Goal: Information Seeking & Learning: Learn about a topic

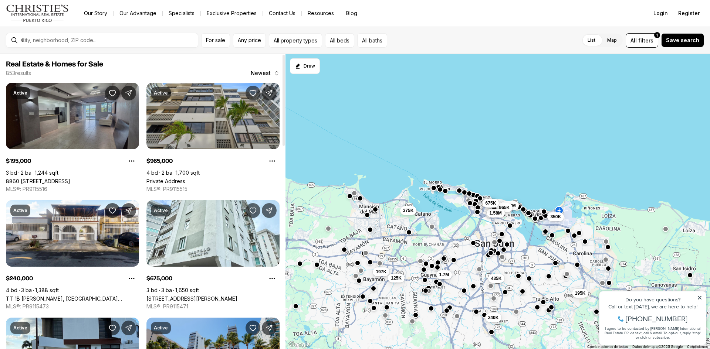
click at [70, 178] on link "8860 PASEO DEL REY #H-102, CAROLINA PR, 00987" at bounding box center [38, 181] width 64 height 6
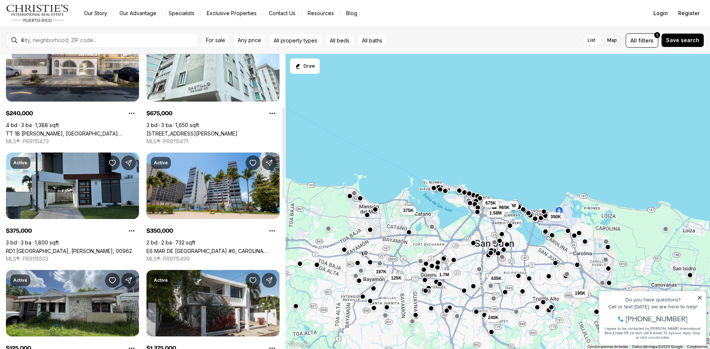
scroll to position [171, 0]
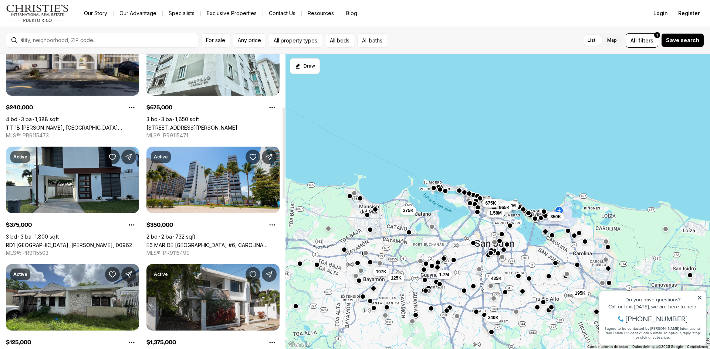
drag, startPoint x: 282, startPoint y: 103, endPoint x: 282, endPoint y: 156, distance: 52.9
click at [282, 156] on div at bounding box center [283, 153] width 2 height 91
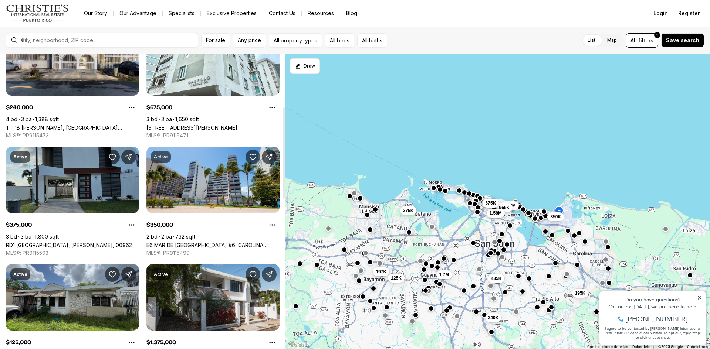
click at [67, 242] on link "RD1 [GEOGRAPHIC_DATA], [PERSON_NAME], 00962" at bounding box center [69, 245] width 126 height 6
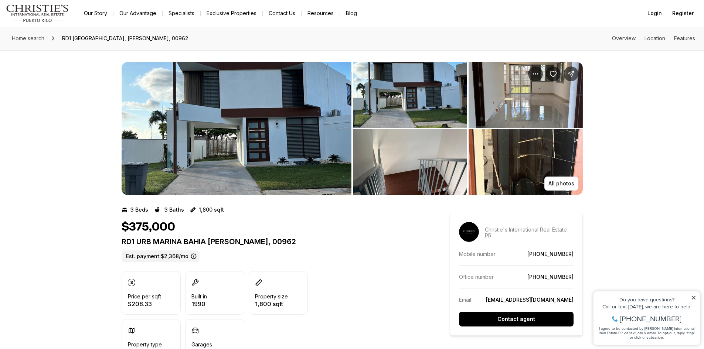
click at [186, 141] on img "View image gallery" at bounding box center [237, 128] width 230 height 133
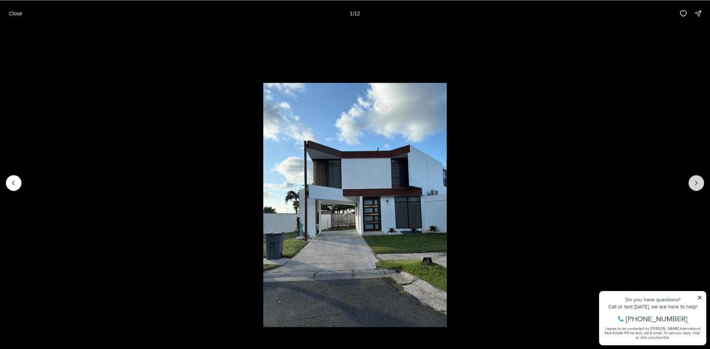
click at [692, 179] on button "Next slide" at bounding box center [696, 183] width 16 height 16
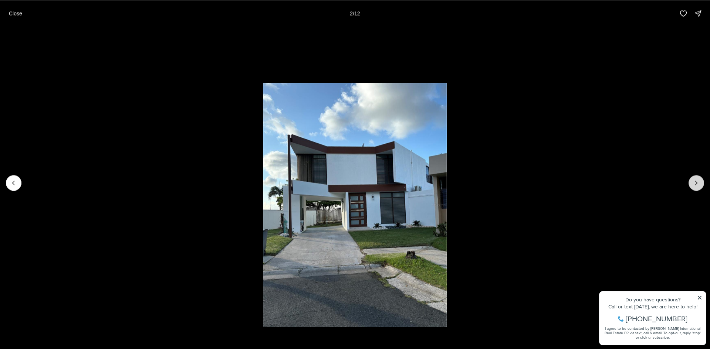
click at [693, 179] on icon "Next slide" at bounding box center [696, 182] width 7 height 7
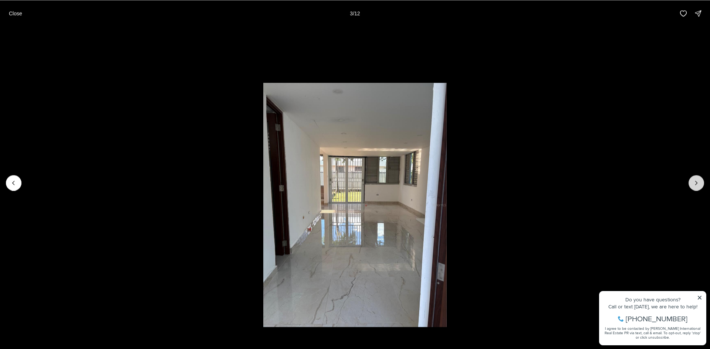
click at [693, 179] on icon "Next slide" at bounding box center [696, 182] width 7 height 7
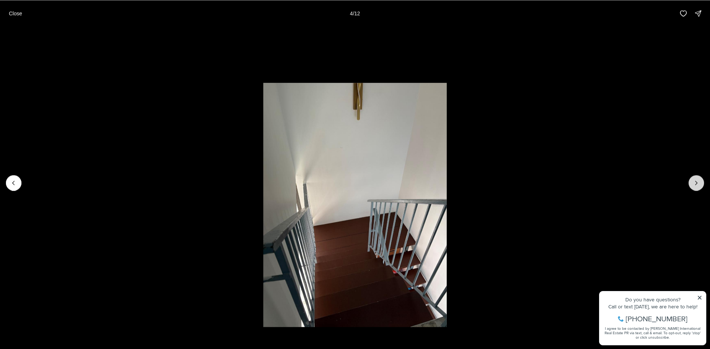
click at [693, 179] on icon "Next slide" at bounding box center [696, 182] width 7 height 7
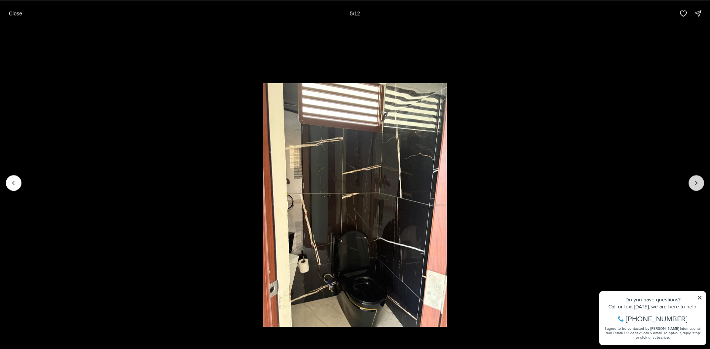
click at [693, 179] on icon "Next slide" at bounding box center [696, 182] width 7 height 7
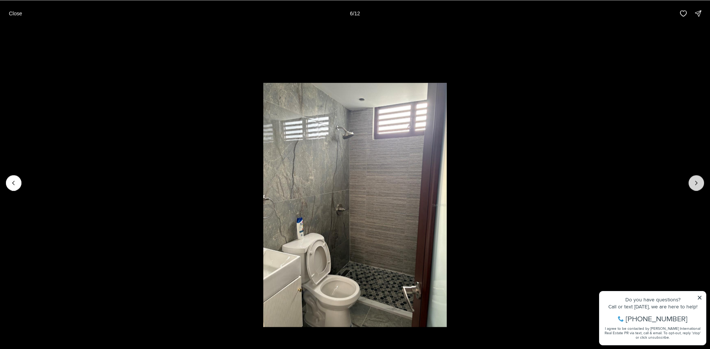
click at [693, 179] on icon "Next slide" at bounding box center [696, 182] width 7 height 7
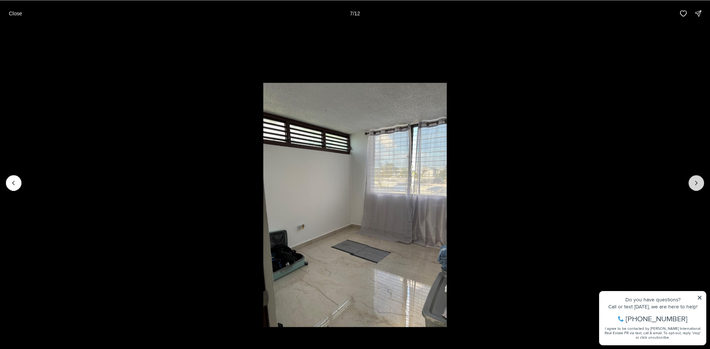
click at [693, 179] on icon "Next slide" at bounding box center [696, 182] width 7 height 7
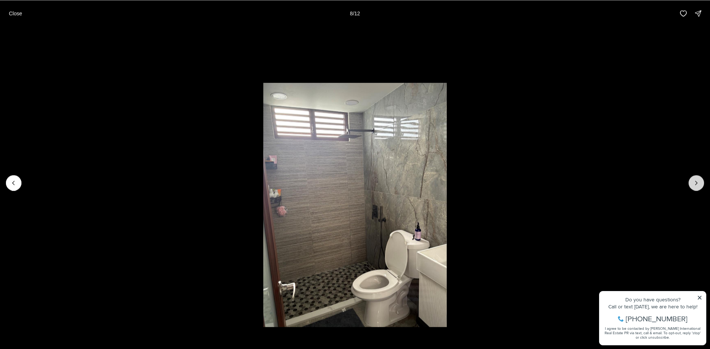
click at [693, 179] on icon "Next slide" at bounding box center [696, 182] width 7 height 7
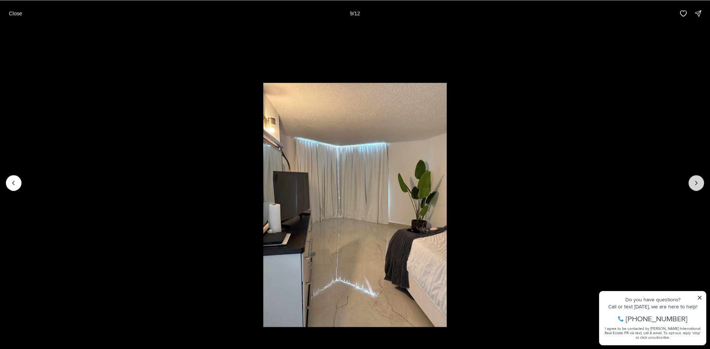
click at [693, 179] on icon "Next slide" at bounding box center [696, 182] width 7 height 7
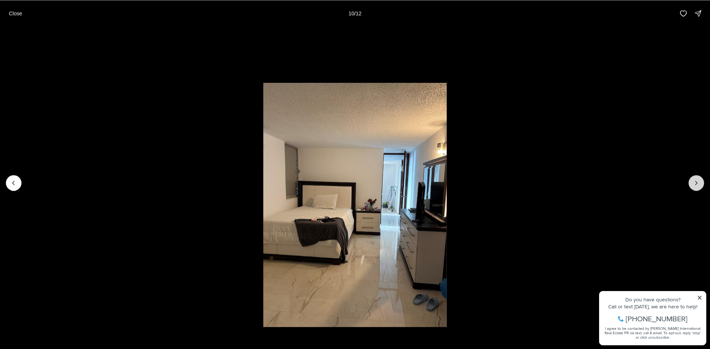
click at [693, 179] on icon "Next slide" at bounding box center [696, 182] width 7 height 7
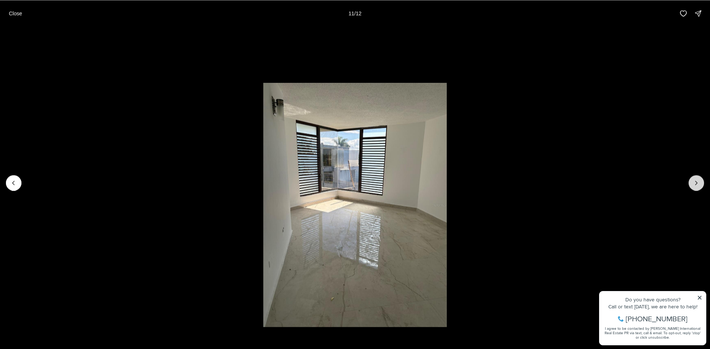
click at [693, 179] on icon "Next slide" at bounding box center [696, 182] width 7 height 7
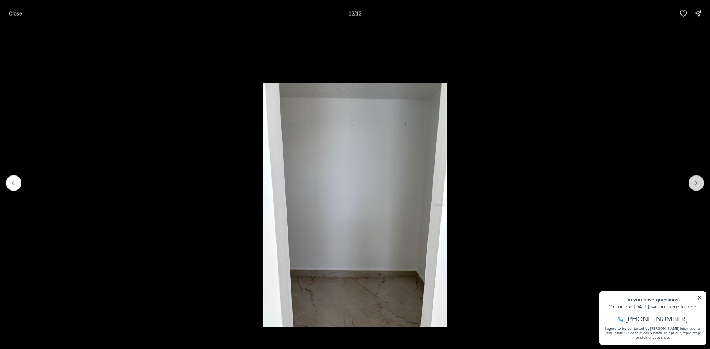
click at [693, 179] on div at bounding box center [696, 183] width 16 height 16
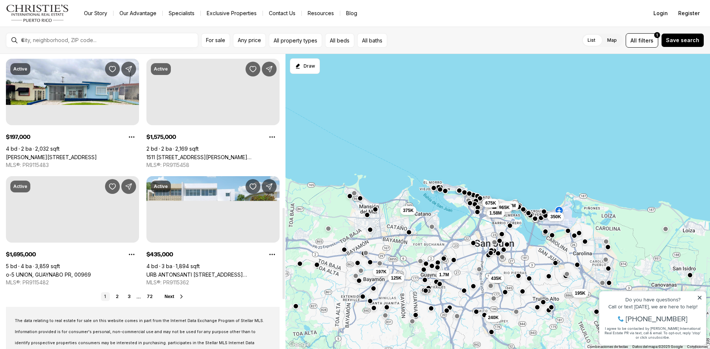
scroll to position [498, 0]
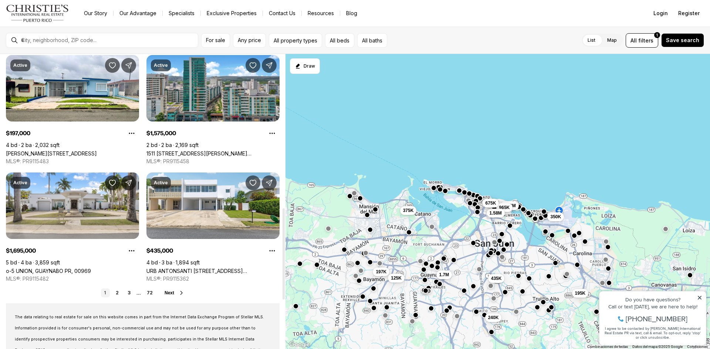
drag, startPoint x: 282, startPoint y: 118, endPoint x: 297, endPoint y: 219, distance: 102.0
click at [285, 219] on div at bounding box center [283, 254] width 2 height 91
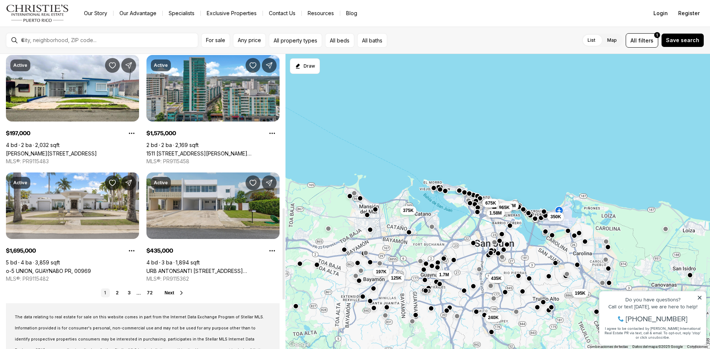
click at [209, 268] on link "URB ANTONSANTI [STREET_ADDRESS][PERSON_NAME]" at bounding box center [212, 271] width 133 height 6
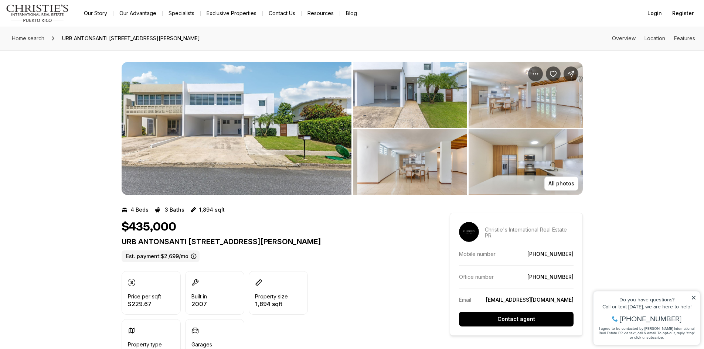
click at [502, 151] on img "View image gallery" at bounding box center [526, 162] width 114 height 66
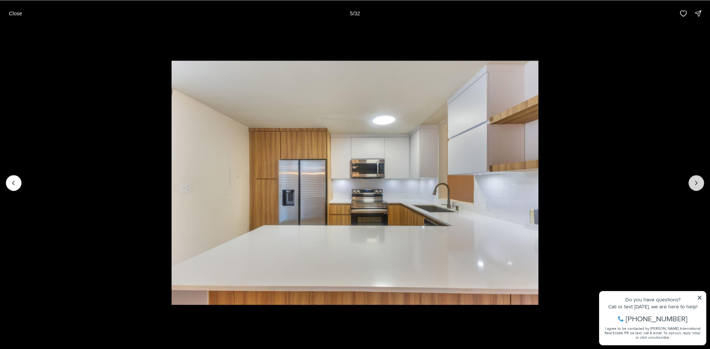
click at [693, 180] on icon "Next slide" at bounding box center [696, 182] width 7 height 7
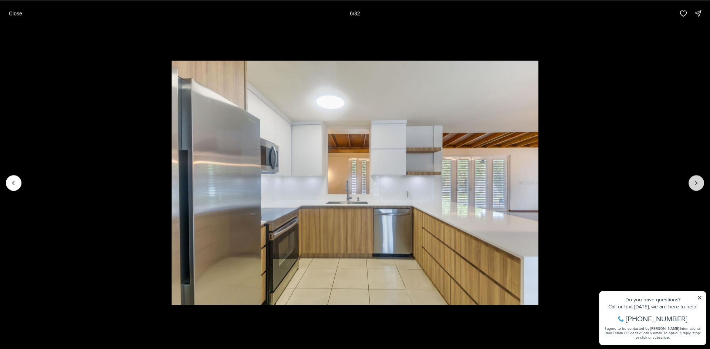
click at [693, 180] on icon "Next slide" at bounding box center [696, 182] width 7 height 7
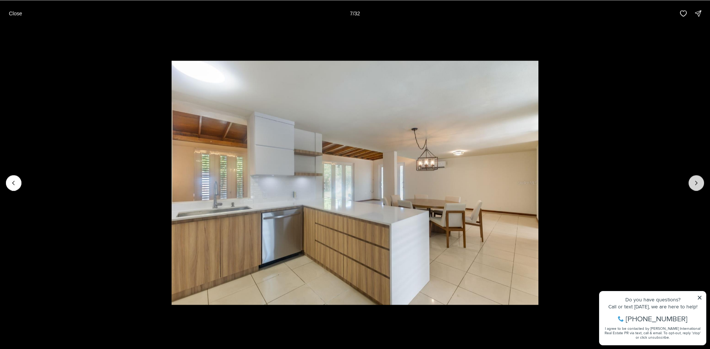
click at [693, 180] on icon "Next slide" at bounding box center [696, 182] width 7 height 7
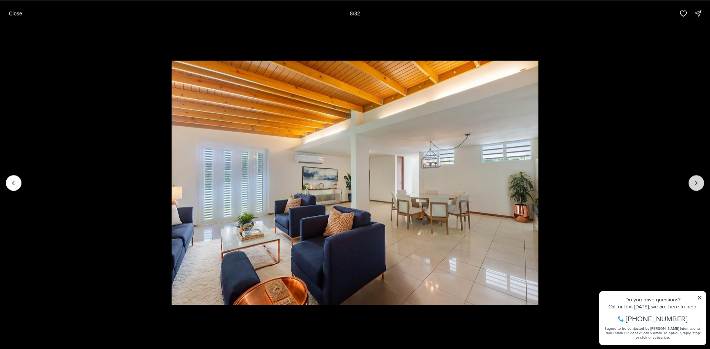
click at [693, 180] on icon "Next slide" at bounding box center [696, 182] width 7 height 7
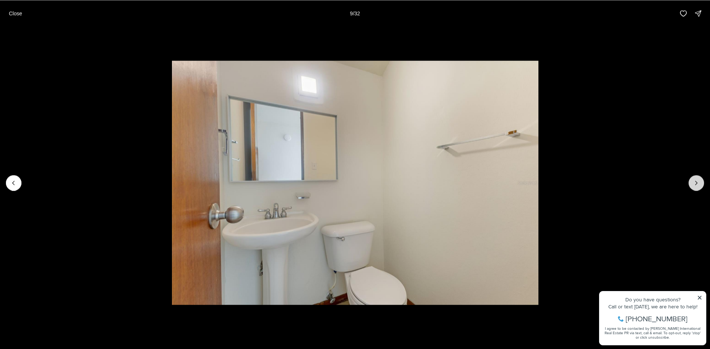
click at [693, 180] on icon "Next slide" at bounding box center [696, 182] width 7 height 7
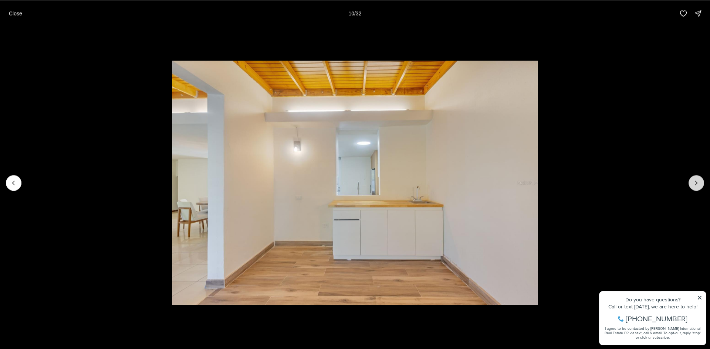
click at [693, 180] on icon "Next slide" at bounding box center [696, 182] width 7 height 7
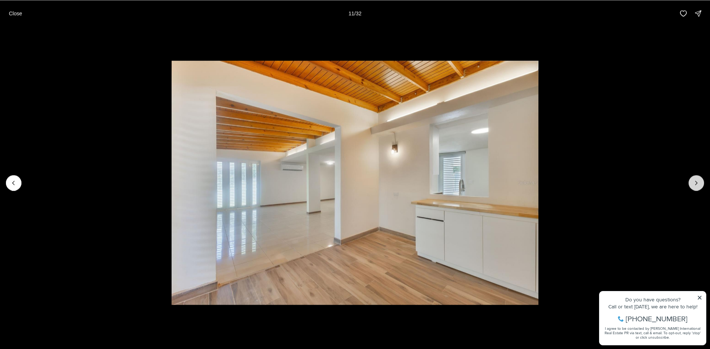
click at [693, 180] on icon "Next slide" at bounding box center [696, 182] width 7 height 7
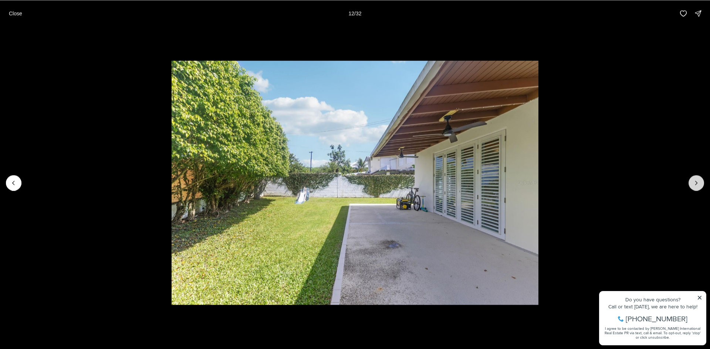
click at [693, 180] on icon "Next slide" at bounding box center [696, 182] width 7 height 7
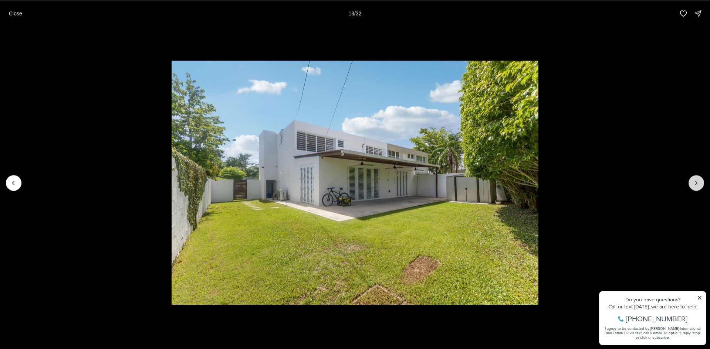
click at [693, 180] on icon "Next slide" at bounding box center [696, 182] width 7 height 7
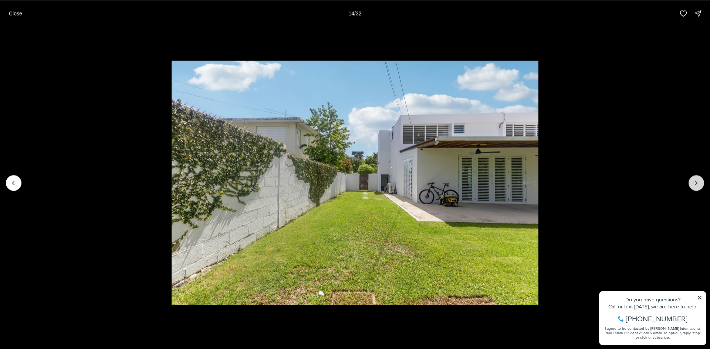
click at [693, 180] on icon "Next slide" at bounding box center [696, 182] width 7 height 7
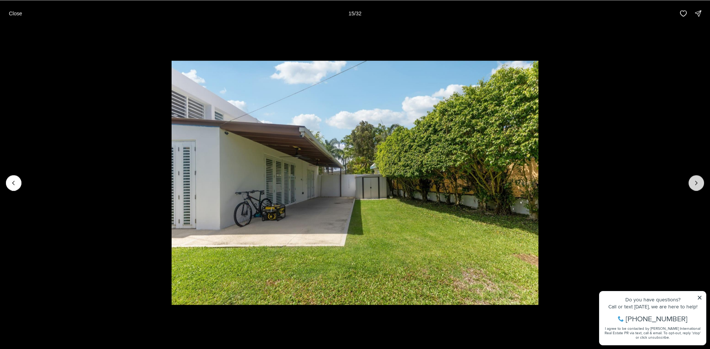
click at [693, 180] on icon "Next slide" at bounding box center [696, 182] width 7 height 7
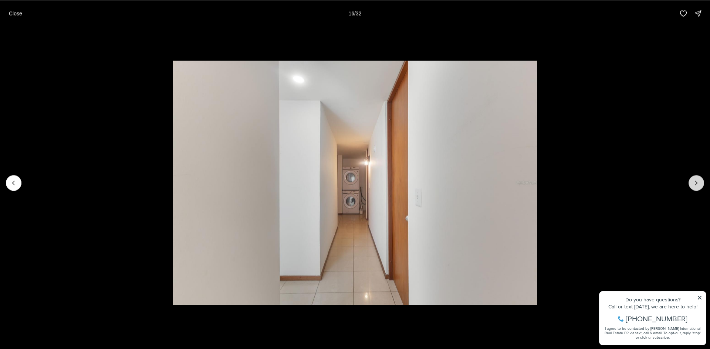
click at [693, 180] on icon "Next slide" at bounding box center [696, 182] width 7 height 7
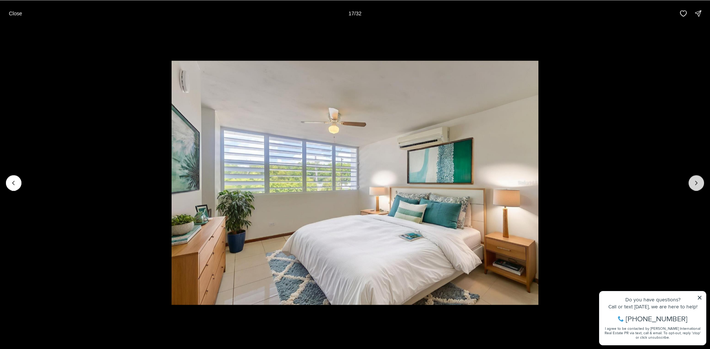
click at [693, 180] on icon "Next slide" at bounding box center [696, 182] width 7 height 7
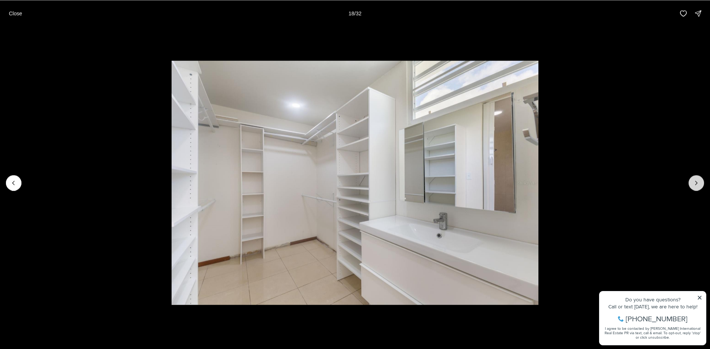
click at [693, 180] on icon "Next slide" at bounding box center [696, 182] width 7 height 7
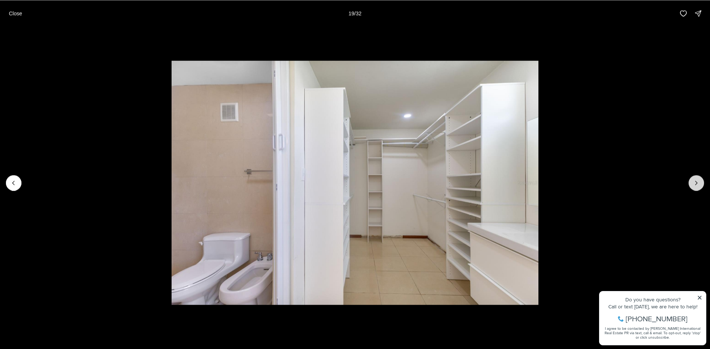
click at [693, 180] on icon "Next slide" at bounding box center [696, 182] width 7 height 7
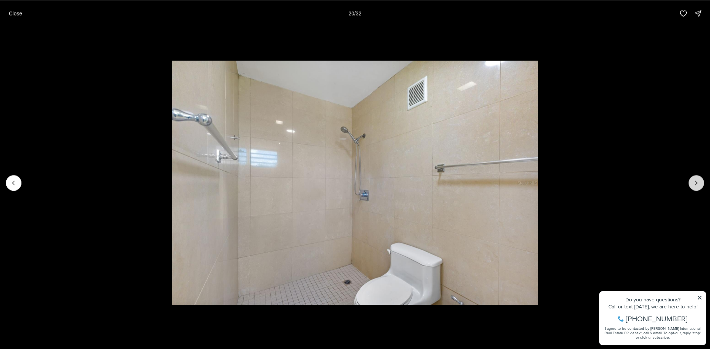
click at [693, 180] on icon "Next slide" at bounding box center [696, 182] width 7 height 7
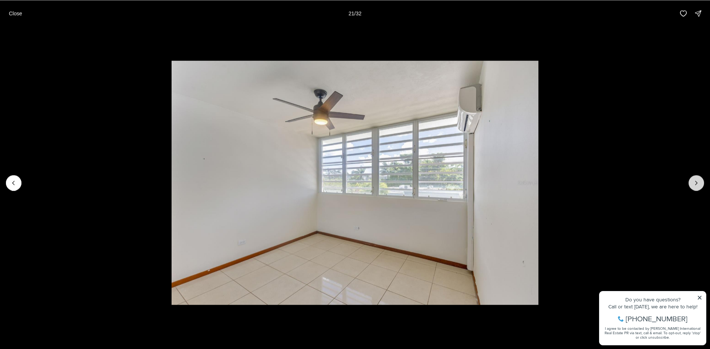
click at [693, 180] on icon "Next slide" at bounding box center [696, 182] width 7 height 7
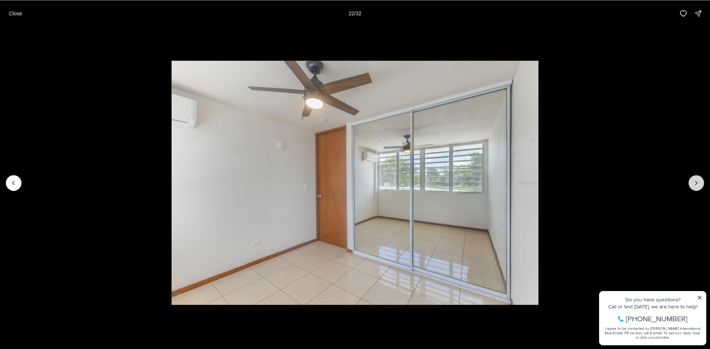
click at [693, 180] on icon "Next slide" at bounding box center [696, 182] width 7 height 7
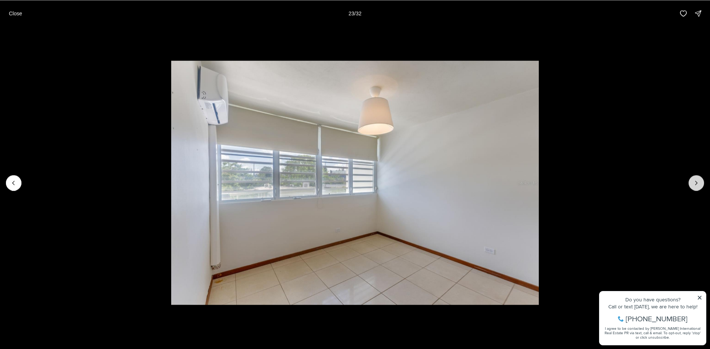
click at [693, 180] on icon "Next slide" at bounding box center [696, 182] width 7 height 7
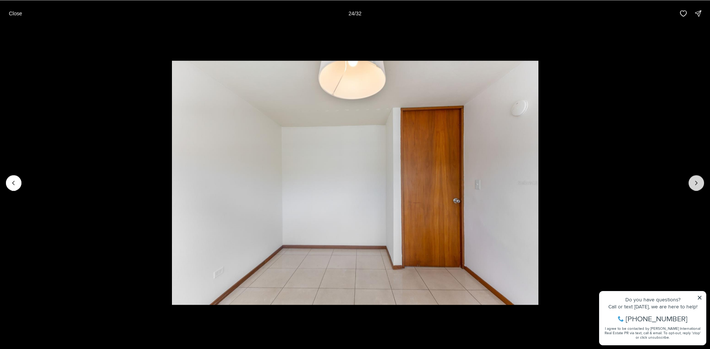
click at [693, 180] on icon "Next slide" at bounding box center [696, 182] width 7 height 7
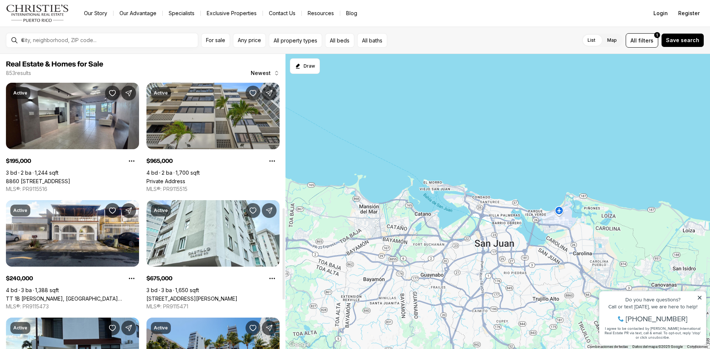
scroll to position [498, 0]
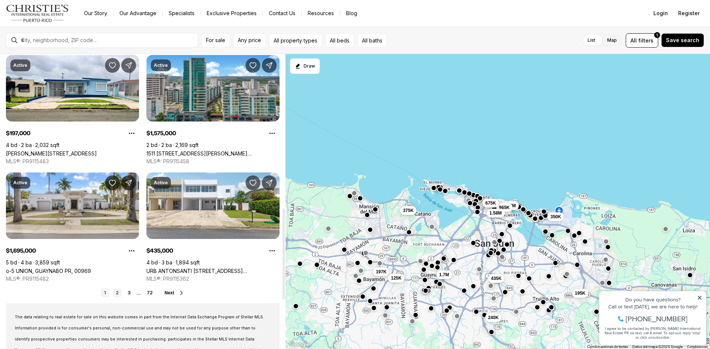
click at [117, 292] on link "2" at bounding box center [117, 293] width 9 height 9
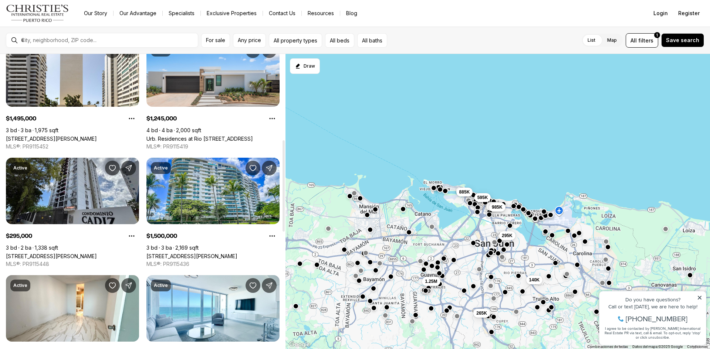
scroll to position [279, 0]
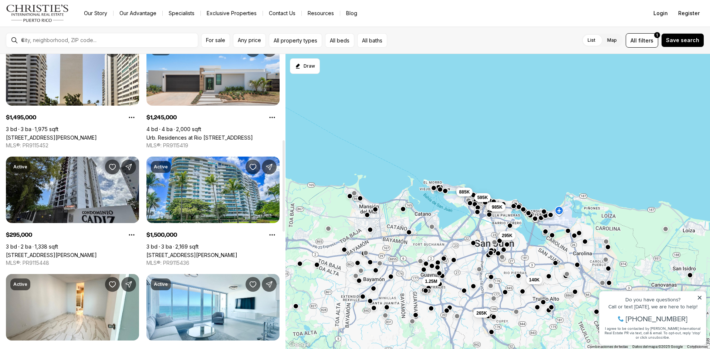
drag, startPoint x: 281, startPoint y: 121, endPoint x: 282, endPoint y: 207, distance: 86.2
click at [282, 207] on div at bounding box center [283, 185] width 2 height 91
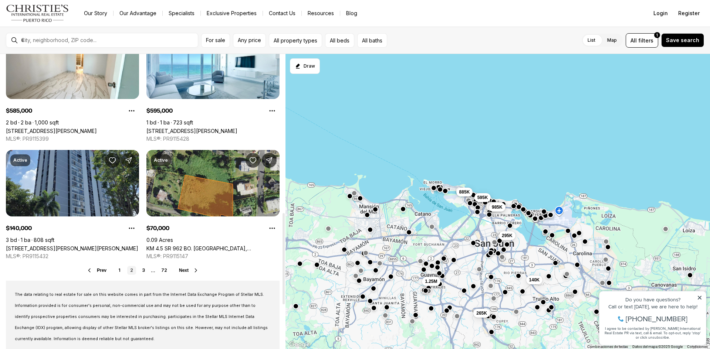
scroll to position [522, 0]
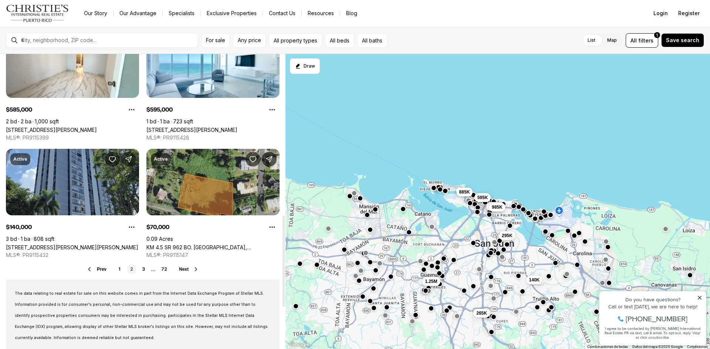
drag, startPoint x: 285, startPoint y: 188, endPoint x: 268, endPoint y: 263, distance: 77.0
click at [282, 263] on div at bounding box center [283, 261] width 2 height 91
click at [142, 270] on link "3" at bounding box center [143, 269] width 9 height 9
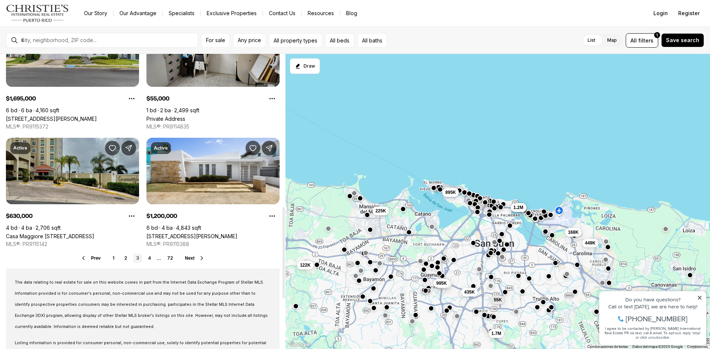
scroll to position [538, 0]
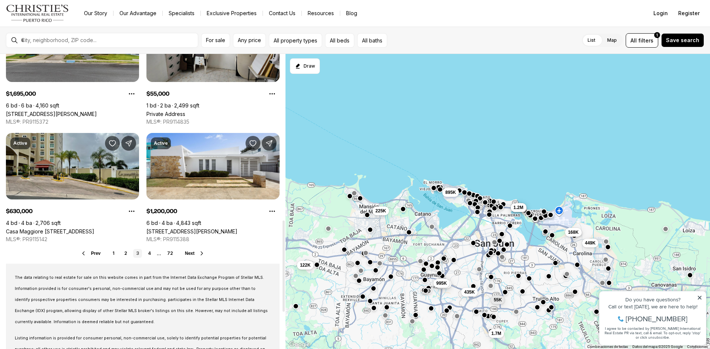
drag, startPoint x: 284, startPoint y: 136, endPoint x: 277, endPoint y: 302, distance: 166.1
click at [282, 302] on div at bounding box center [283, 266] width 2 height 91
click at [149, 255] on link "4" at bounding box center [149, 253] width 9 height 9
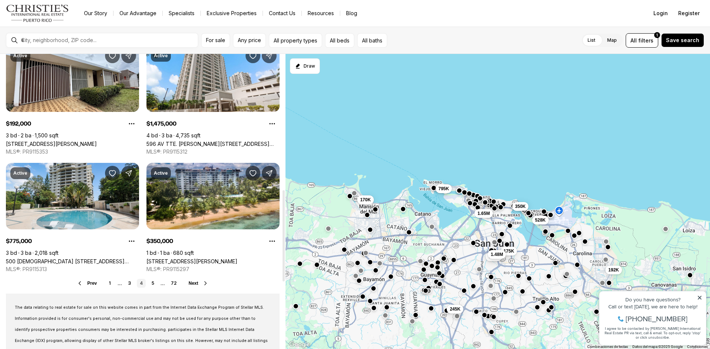
scroll to position [509, 0]
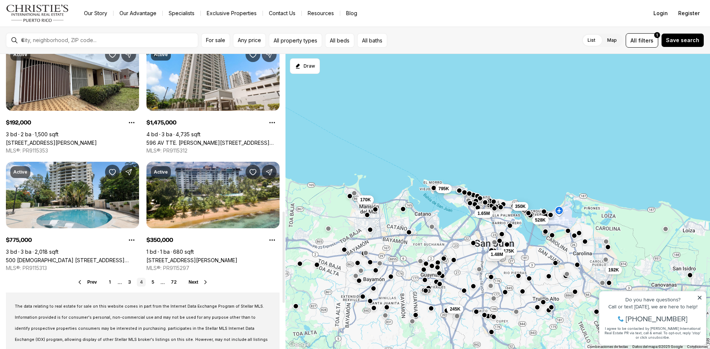
drag, startPoint x: 283, startPoint y: 142, endPoint x: 278, endPoint y: 299, distance: 157.2
click at [282, 299] on div at bounding box center [283, 257] width 2 height 91
click at [153, 283] on link "5" at bounding box center [153, 282] width 9 height 9
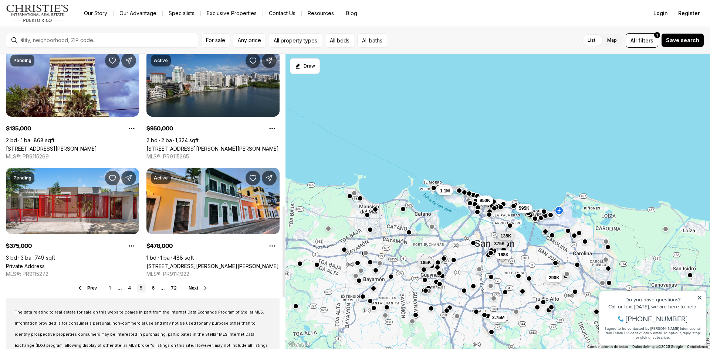
scroll to position [508, 0]
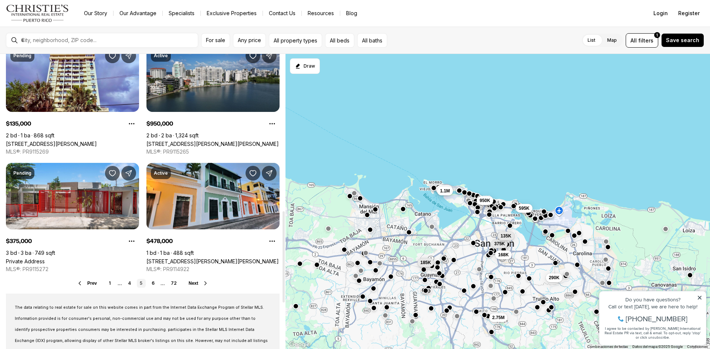
drag, startPoint x: 284, startPoint y: 134, endPoint x: 266, endPoint y: 291, distance: 157.9
click at [282, 291] on div at bounding box center [283, 256] width 2 height 91
click at [154, 282] on link "6" at bounding box center [153, 283] width 9 height 9
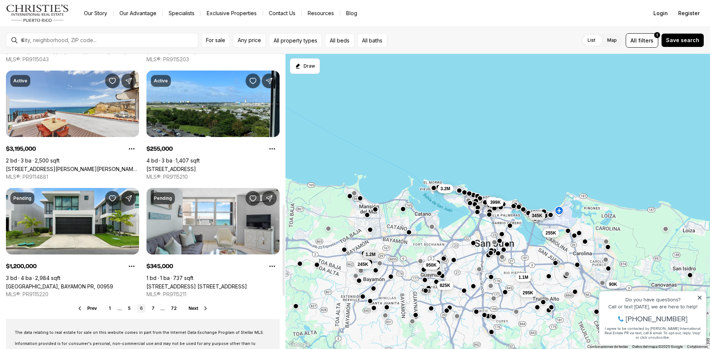
scroll to position [487, 0]
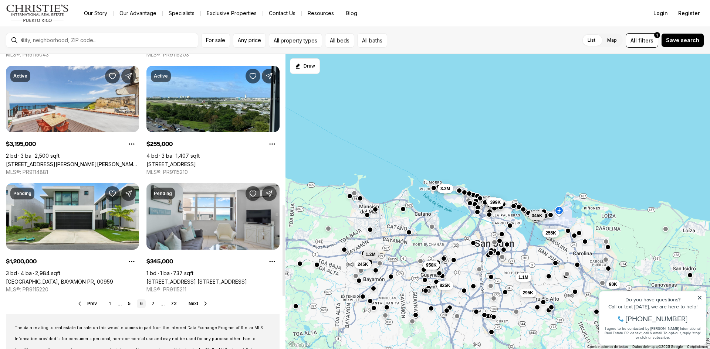
drag, startPoint x: 284, startPoint y: 122, endPoint x: 277, endPoint y: 272, distance: 150.7
click at [282, 272] on div at bounding box center [283, 250] width 2 height 91
click at [152, 302] on link "7" at bounding box center [153, 303] width 9 height 9
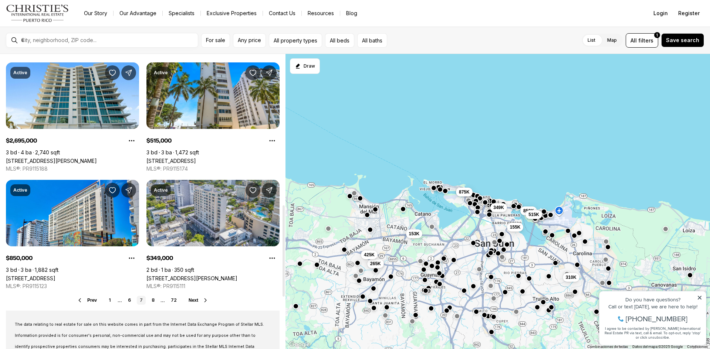
scroll to position [492, 0]
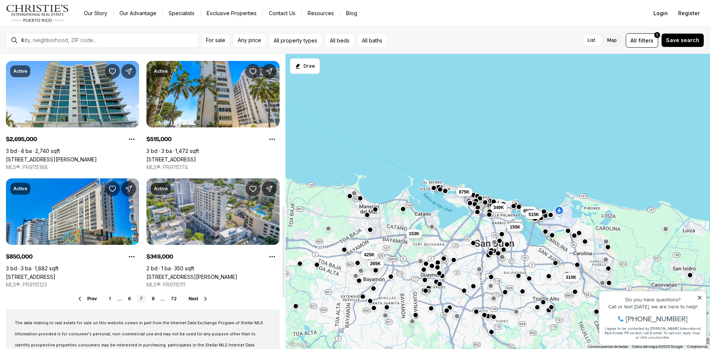
drag, startPoint x: 281, startPoint y: 143, endPoint x: 269, endPoint y: 295, distance: 152.5
click at [282, 295] on div at bounding box center [283, 252] width 2 height 91
click at [154, 301] on link "8" at bounding box center [153, 299] width 9 height 9
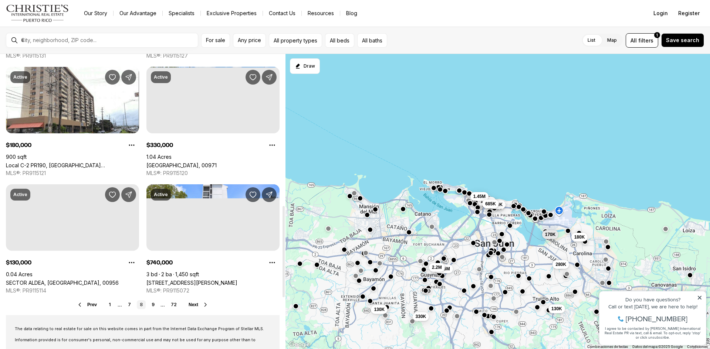
scroll to position [495, 0]
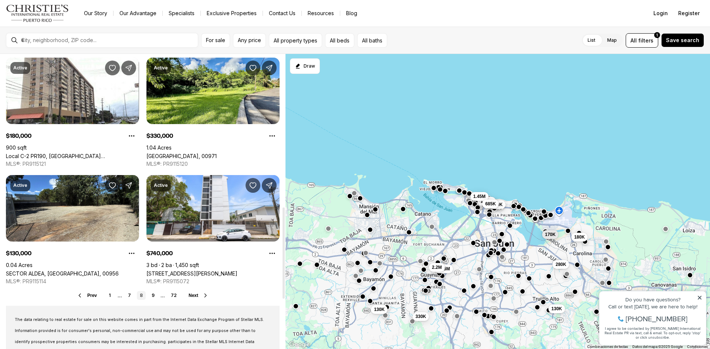
drag, startPoint x: 285, startPoint y: 134, endPoint x: 271, endPoint y: 287, distance: 153.7
click at [282, 287] on div at bounding box center [283, 253] width 2 height 91
click at [151, 298] on link "9" at bounding box center [153, 295] width 9 height 9
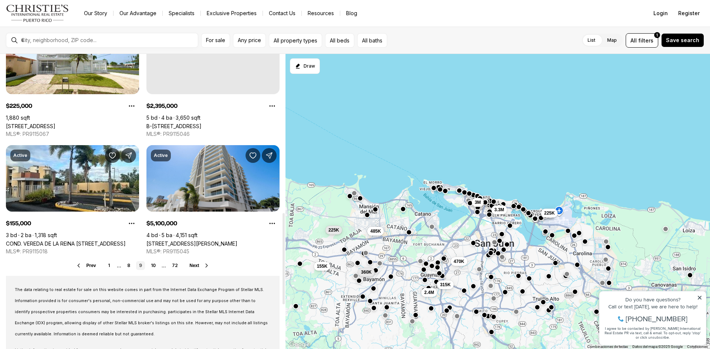
scroll to position [528, 0]
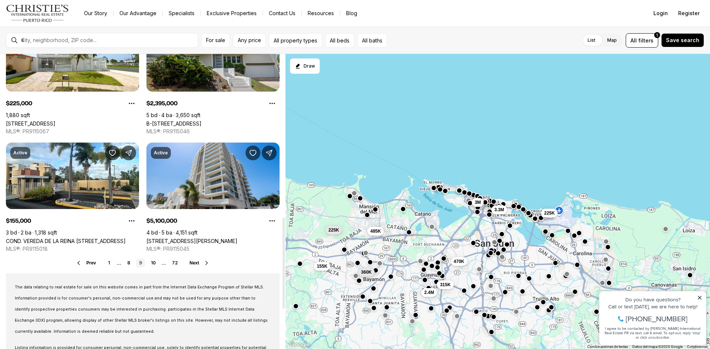
drag, startPoint x: 285, startPoint y: 117, endPoint x: 260, endPoint y: 280, distance: 165.0
click at [282, 280] on div at bounding box center [283, 263] width 2 height 91
click at [152, 265] on link "10" at bounding box center [153, 263] width 11 height 9
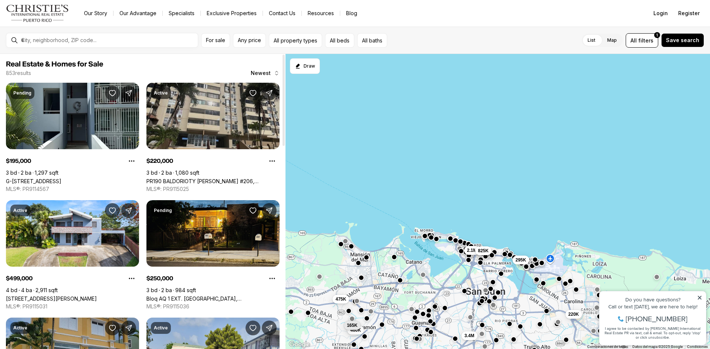
drag, startPoint x: 286, startPoint y: 125, endPoint x: 277, endPoint y: 177, distance: 52.6
click at [277, 177] on div "Real Estate & Homes for Sale 853 results Newest Pending $195,000 3 bd 2 ba 1,29…" at bounding box center [355, 201] width 710 height 295
